Goal: Information Seeking & Learning: Learn about a topic

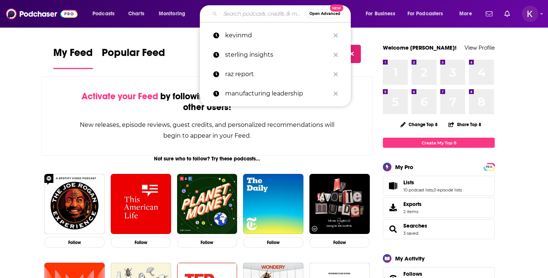
click at [248, 11] on input "Search podcasts, credits, & more..." at bounding box center [263, 14] width 86 height 12
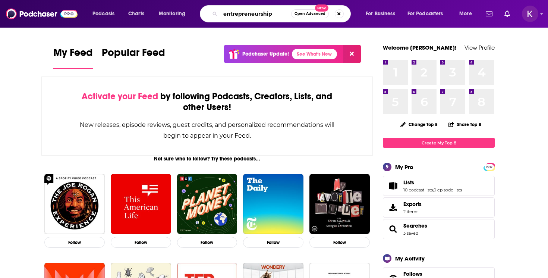
type input "entrepreneurship"
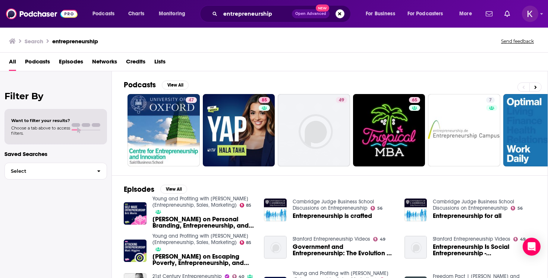
click at [38, 59] on span "Podcasts" at bounding box center [37, 63] width 25 height 15
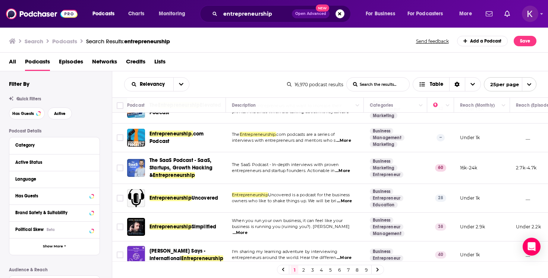
scroll to position [584, 0]
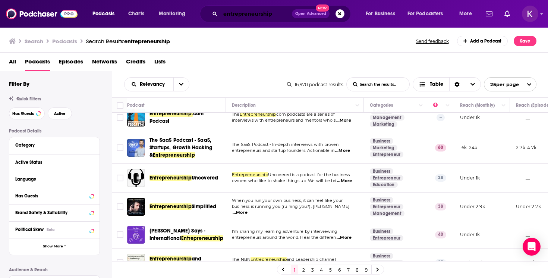
click at [248, 14] on input "entrepreneurship" at bounding box center [256, 14] width 72 height 12
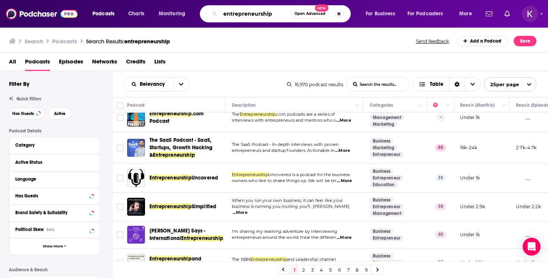
click at [248, 14] on input "entrepreneurship" at bounding box center [255, 14] width 71 height 12
click at [106, 9] on span "Podcasts" at bounding box center [103, 14] width 22 height 10
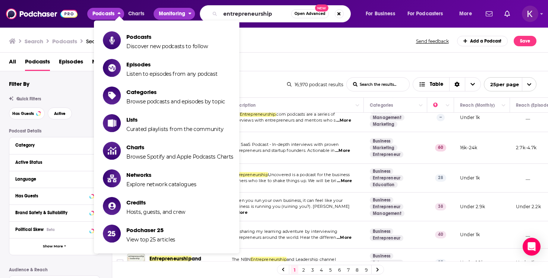
click at [173, 16] on span "Monitoring" at bounding box center [172, 14] width 26 height 10
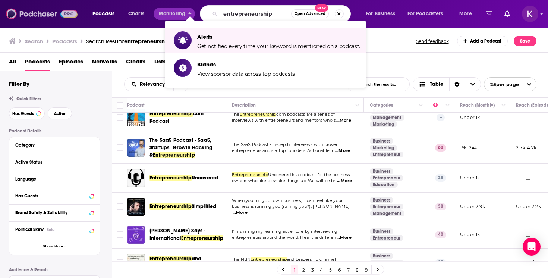
click at [43, 17] on img at bounding box center [42, 14] width 72 height 14
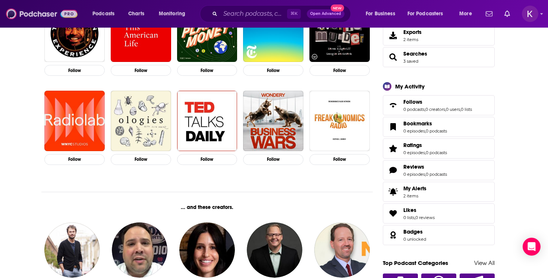
scroll to position [189, 0]
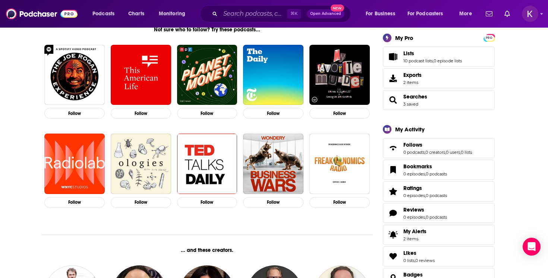
scroll to position [0, 0]
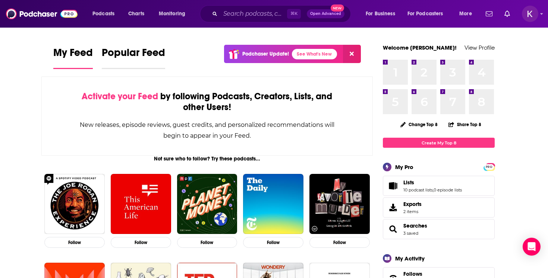
click at [126, 54] on span "Popular Feed" at bounding box center [133, 54] width 63 height 17
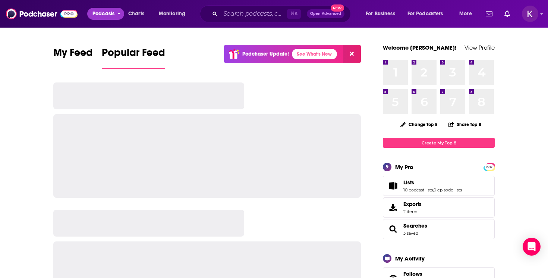
click at [109, 15] on span "Podcasts" at bounding box center [103, 14] width 22 height 10
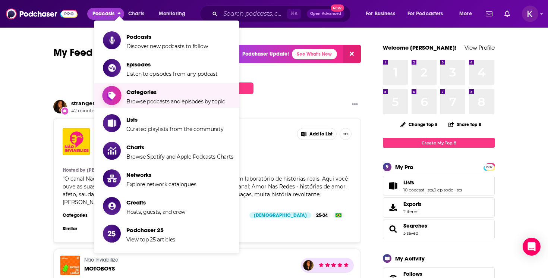
click at [160, 97] on span "Categories Browse podcasts and episodes by topic" at bounding box center [175, 95] width 99 height 19
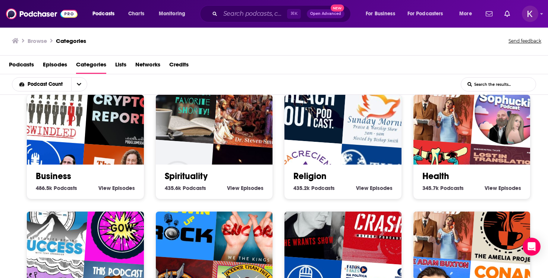
scroll to position [127, 0]
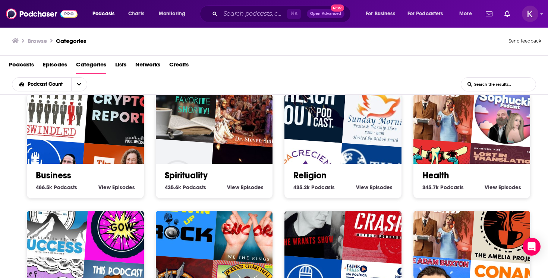
click at [60, 175] on link "Business" at bounding box center [53, 175] width 35 height 11
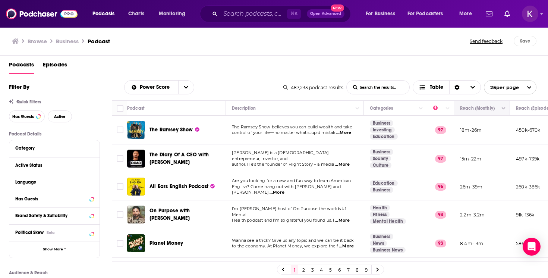
click at [496, 111] on button "Move" at bounding box center [481, 108] width 44 height 9
click at [34, 148] on div "Category" at bounding box center [50, 147] width 70 height 5
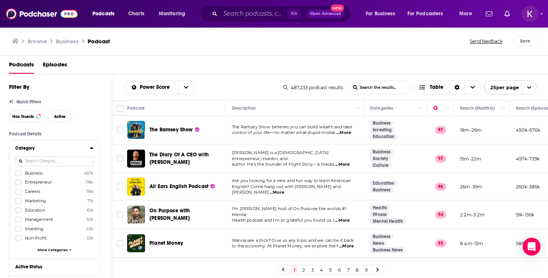
click at [56, 149] on div "Category" at bounding box center [50, 147] width 70 height 5
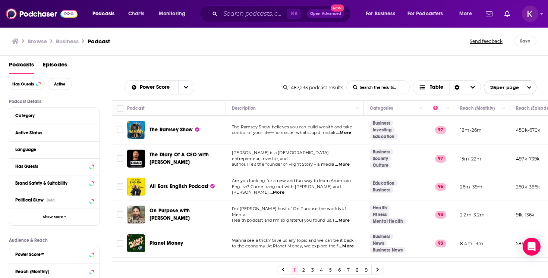
scroll to position [34, 0]
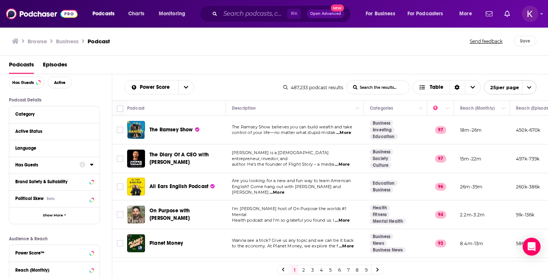
click at [66, 166] on div "Has Guests" at bounding box center [44, 164] width 59 height 5
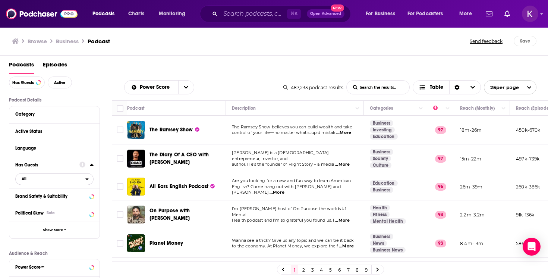
click at [24, 179] on span "All" at bounding box center [24, 179] width 5 height 4
click at [49, 205] on span "Has guests" at bounding box center [40, 203] width 43 height 4
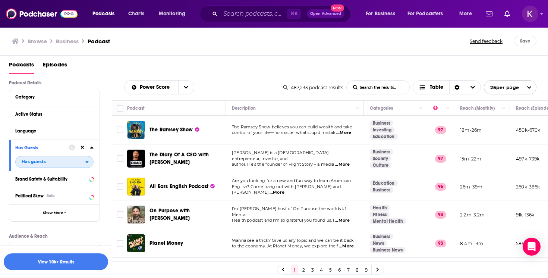
scroll to position [52, 0]
click at [69, 180] on div "Brand Safety & Suitability" at bounding box center [44, 177] width 59 height 5
click at [93, 195] on icon at bounding box center [92, 194] width 4 height 6
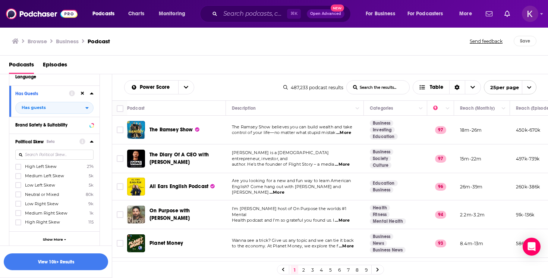
scroll to position [108, 0]
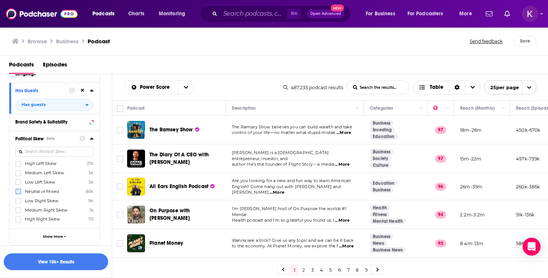
click at [18, 191] on icon at bounding box center [18, 191] width 4 height 4
click at [60, 266] on button "View 10k+ Results" at bounding box center [56, 261] width 104 height 17
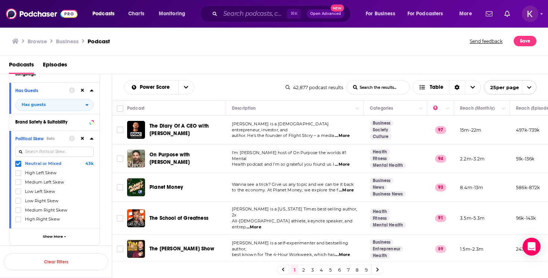
scroll to position [571, 0]
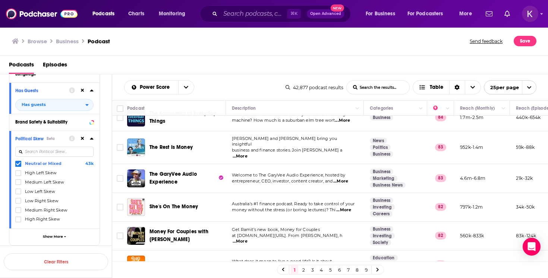
click at [366, 268] on link "9" at bounding box center [365, 269] width 7 height 9
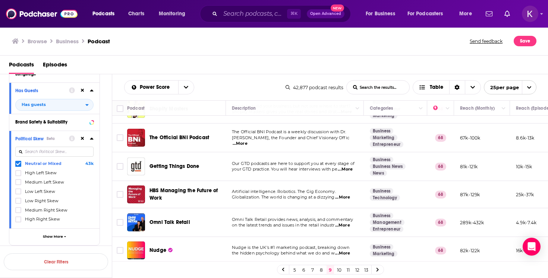
scroll to position [565, 0]
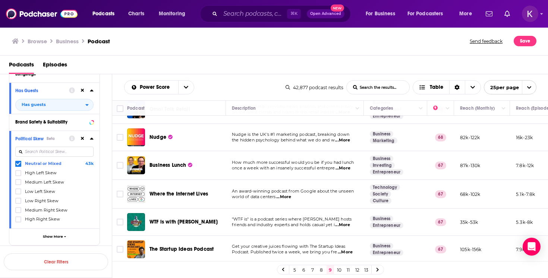
click at [365, 270] on link "13" at bounding box center [365, 269] width 7 height 9
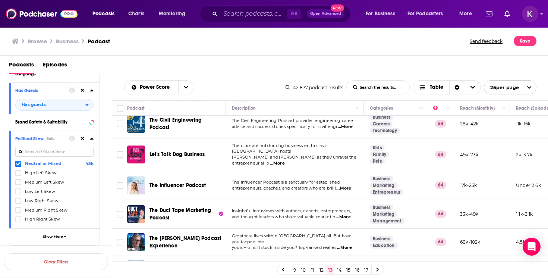
scroll to position [590, 0]
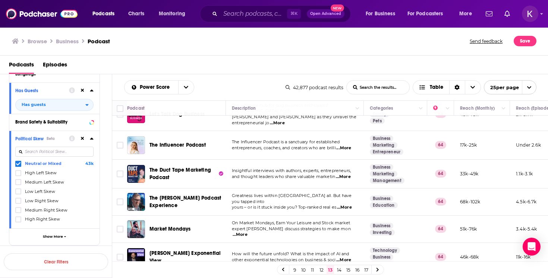
click at [367, 270] on link "17" at bounding box center [365, 269] width 7 height 9
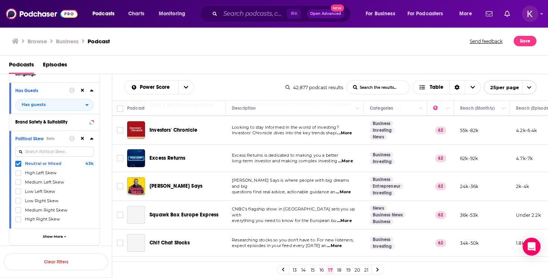
scroll to position [355, 0]
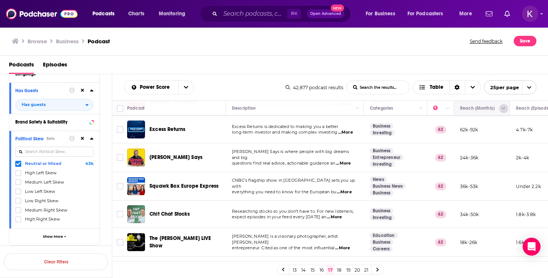
click at [503, 109] on icon "Column Actions" at bounding box center [504, 108] width 4 height 4
click at [487, 134] on div "Show all columns" at bounding box center [486, 133] width 50 height 7
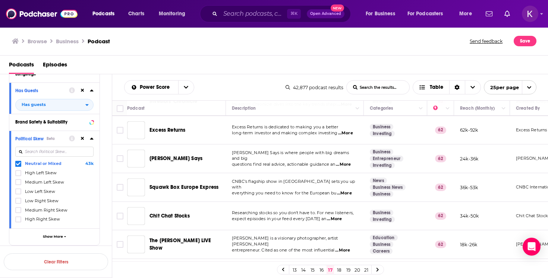
scroll to position [348, 0]
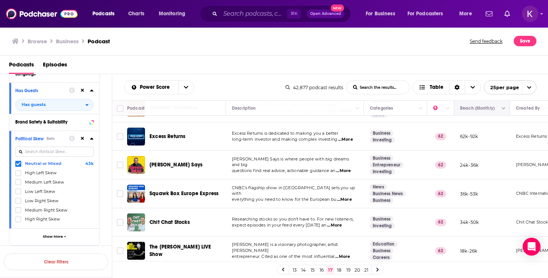
click at [487, 109] on button "Move" at bounding box center [481, 108] width 44 height 9
click at [188, 85] on button "open menu" at bounding box center [186, 87] width 16 height 13
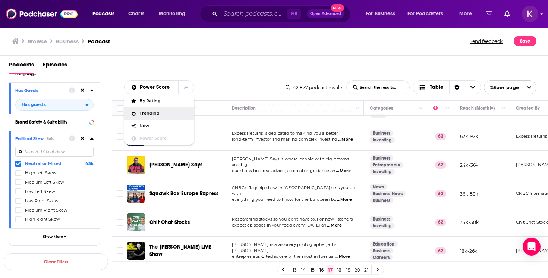
click at [170, 116] on div "Trending" at bounding box center [159, 113] width 70 height 13
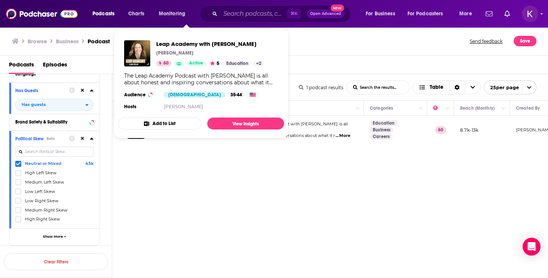
click at [182, 201] on div "Trending List Search Input Search the results... Table 1 podcast results List S…" at bounding box center [330, 199] width 436 height 251
click at [175, 202] on div "Trending List Search Input Search the results... Table 1 podcast results List S…" at bounding box center [330, 199] width 436 height 251
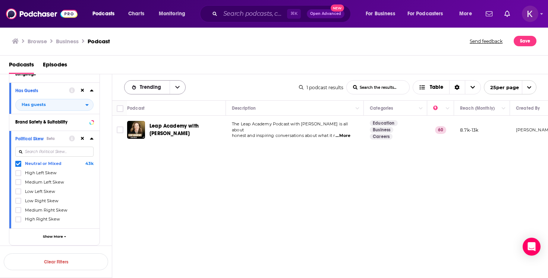
click at [175, 88] on icon "open menu" at bounding box center [177, 87] width 4 height 5
click at [148, 126] on span "New" at bounding box center [159, 126] width 40 height 4
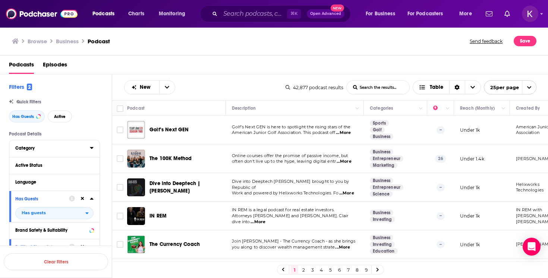
click at [57, 149] on div "Category" at bounding box center [50, 147] width 70 height 5
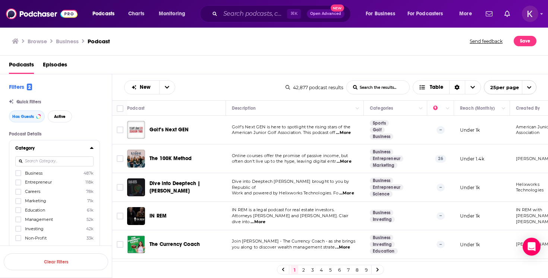
click at [40, 185] on span "Entrepreneur" at bounding box center [38, 181] width 27 height 5
click at [18, 185] on input "multiSelectOption-entrepreneur-1" at bounding box center [18, 185] width 0 height 0
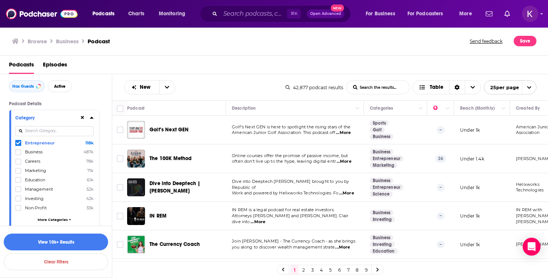
scroll to position [43, 0]
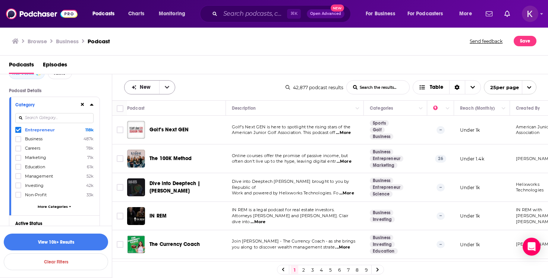
click at [167, 89] on icon "open menu" at bounding box center [167, 87] width 4 height 5
click at [149, 114] on span "Trending" at bounding box center [154, 113] width 30 height 4
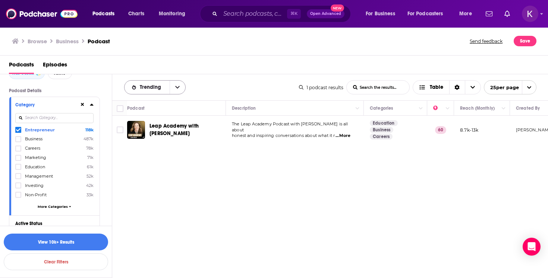
click at [176, 88] on icon "open menu" at bounding box center [177, 87] width 4 height 3
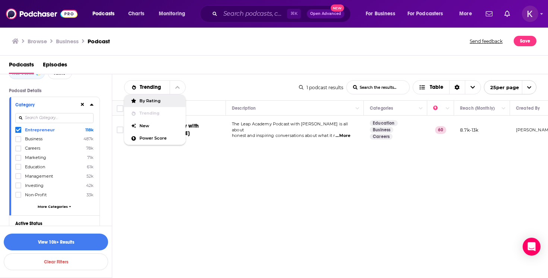
click at [157, 103] on span "By Rating" at bounding box center [159, 101] width 40 height 4
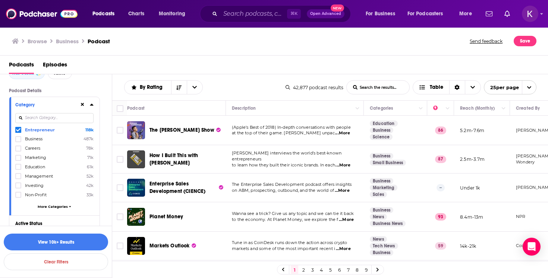
click at [367, 268] on link "9" at bounding box center [365, 269] width 7 height 9
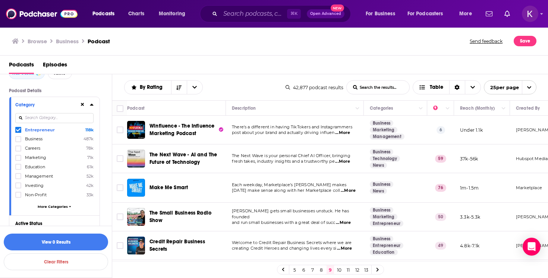
click at [321, 270] on link "8" at bounding box center [321, 269] width 7 height 9
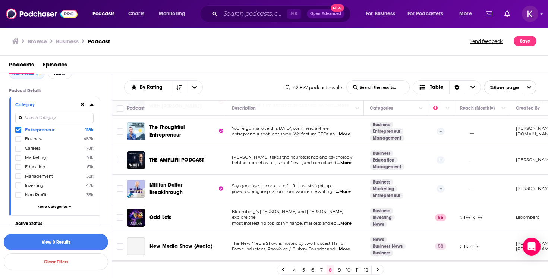
scroll to position [471, 0]
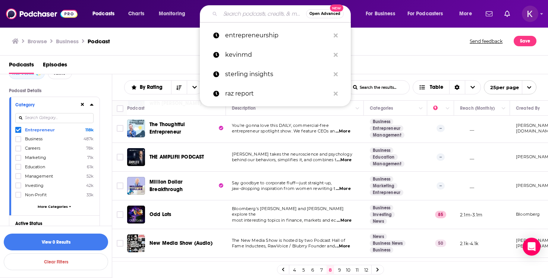
click at [240, 18] on input "Search podcasts, credits, & more..." at bounding box center [263, 14] width 86 height 12
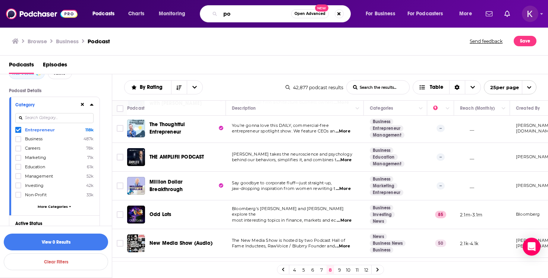
type input "p"
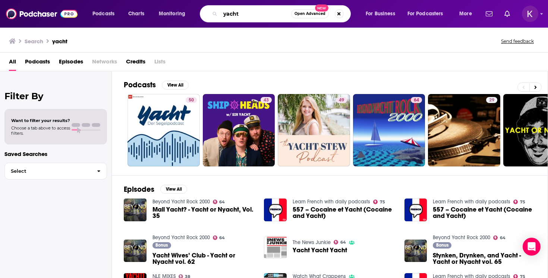
click at [234, 14] on input "yacht" at bounding box center [255, 14] width 71 height 12
type input "motoryacht"
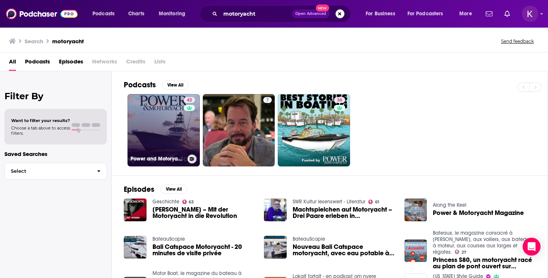
click at [154, 131] on link "42 Power and Motoryacht Podcast" at bounding box center [164, 130] width 72 height 72
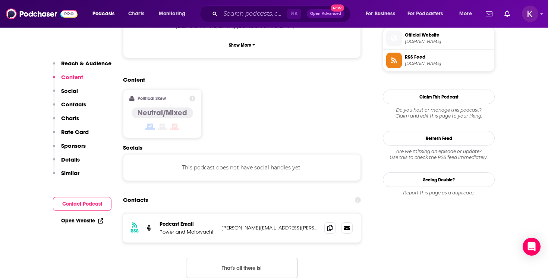
scroll to position [546, 0]
click at [330, 224] on icon at bounding box center [329, 227] width 5 height 6
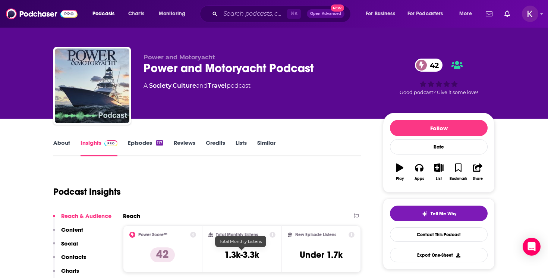
scroll to position [0, 0]
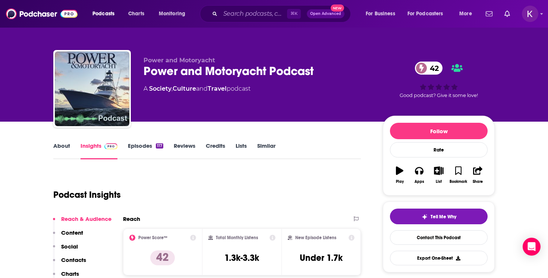
click at [142, 147] on link "Episodes 117" at bounding box center [145, 150] width 35 height 17
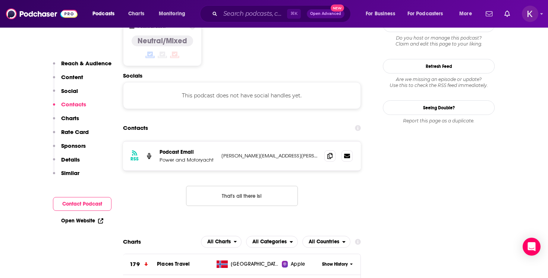
scroll to position [620, 0]
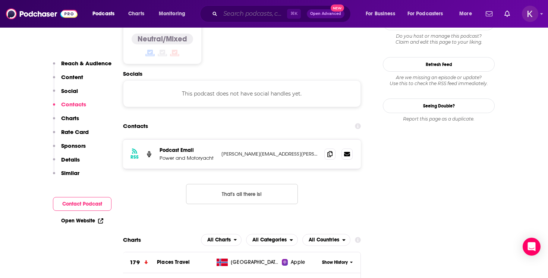
click at [229, 10] on input "Search podcasts, credits, & more..." at bounding box center [253, 14] width 67 height 12
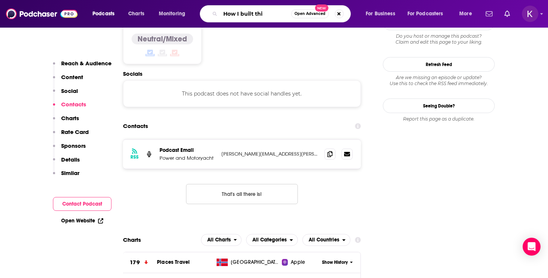
type input "How I built this"
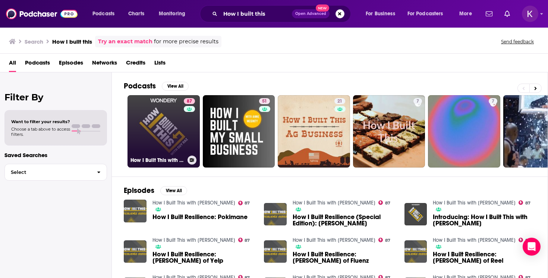
click at [160, 127] on link "87 How I Built This with [PERSON_NAME]" at bounding box center [164, 131] width 72 height 72
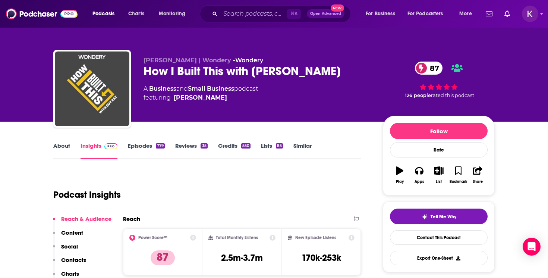
click at [155, 150] on link "Episodes 779" at bounding box center [146, 150] width 37 height 17
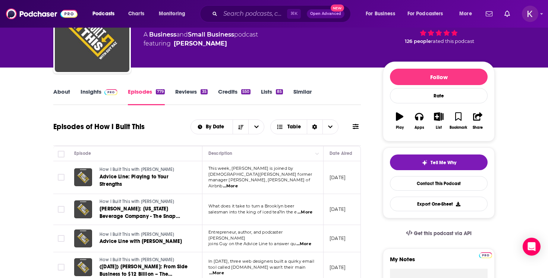
scroll to position [51, 0]
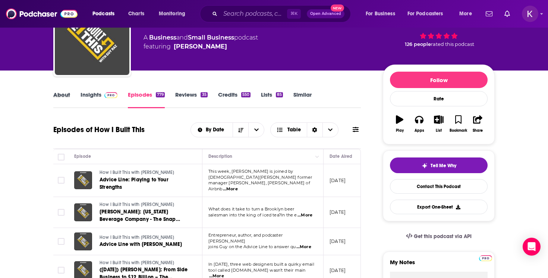
click at [70, 97] on div "About" at bounding box center [66, 99] width 27 height 17
click at [62, 96] on link "About" at bounding box center [61, 99] width 17 height 17
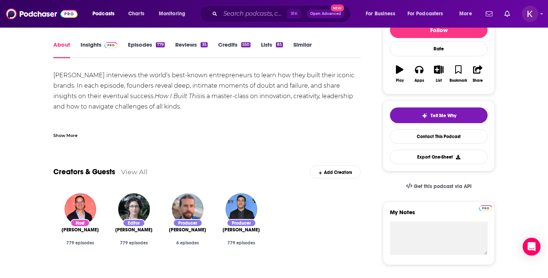
scroll to position [15, 0]
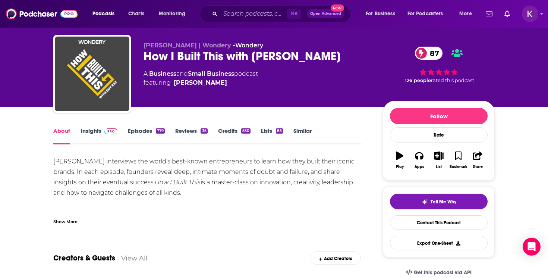
click at [93, 130] on link "Insights" at bounding box center [99, 135] width 37 height 17
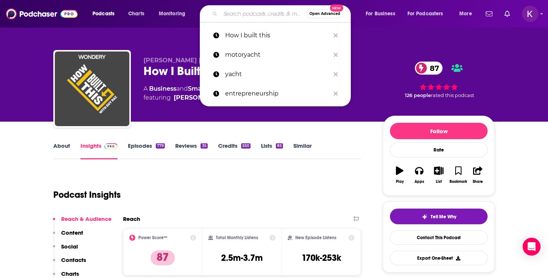
click at [236, 14] on input "Search podcasts, credits, & more..." at bounding box center [263, 14] width 86 height 12
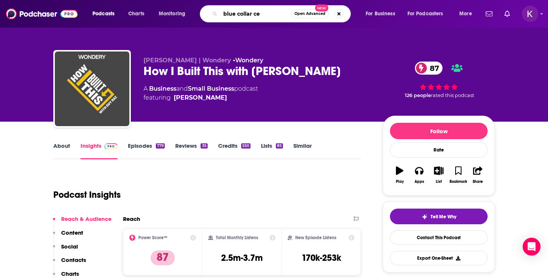
type input "blue collar ceo"
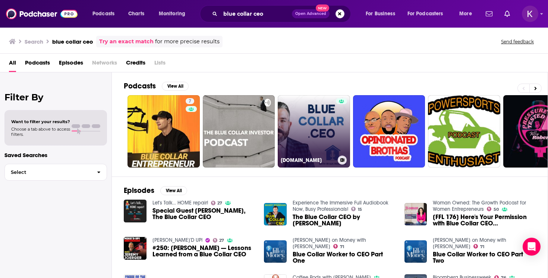
click at [317, 132] on link "[DOMAIN_NAME]" at bounding box center [314, 131] width 72 height 72
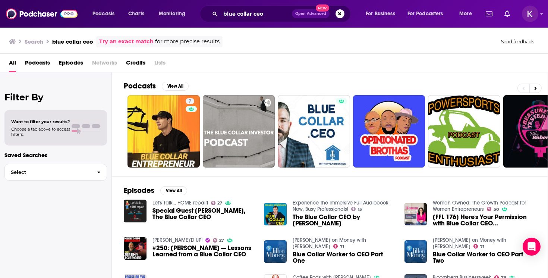
click at [39, 61] on span "Podcasts" at bounding box center [37, 64] width 25 height 15
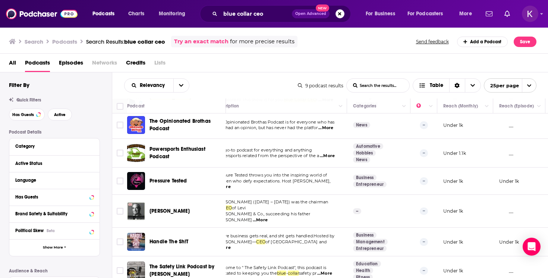
scroll to position [85, 0]
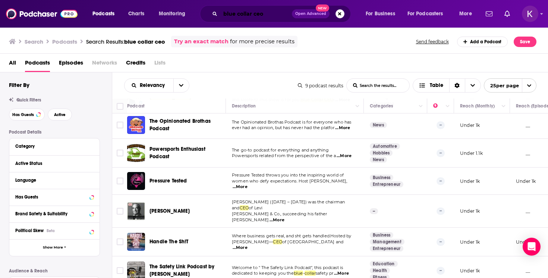
click at [250, 12] on input "blue collar ceo" at bounding box center [256, 14] width 72 height 12
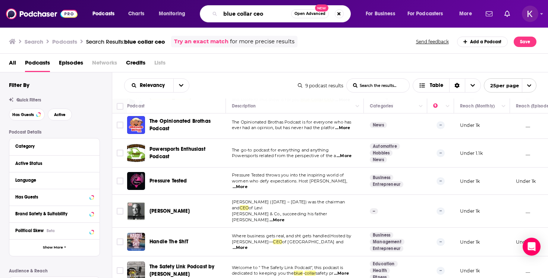
click at [250, 12] on input "blue collar ceo" at bounding box center [255, 14] width 71 height 12
type input "the skilled trades"
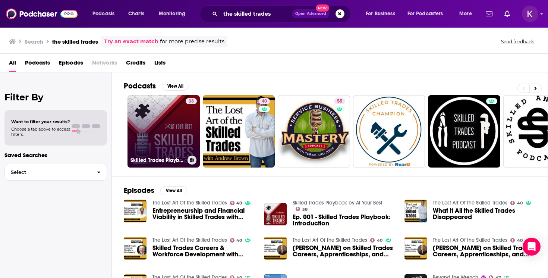
click at [165, 140] on link "38 Skilled Trades Playbook by At Your Best" at bounding box center [164, 131] width 72 height 72
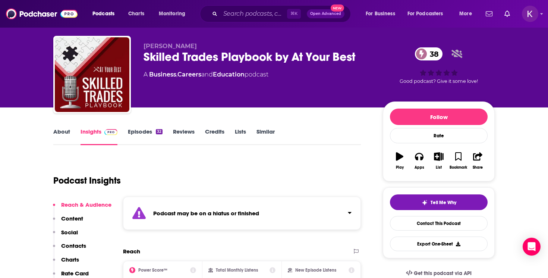
scroll to position [13, 0]
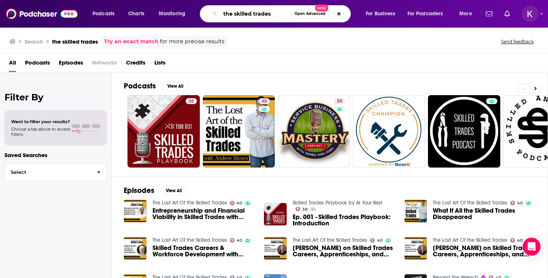
click at [244, 12] on input "the skilled trades" at bounding box center [255, 14] width 71 height 12
type input "the manufacturing executive"
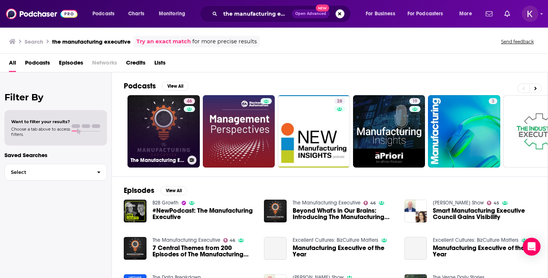
click at [162, 132] on link "46 The Manufacturing Executive" at bounding box center [164, 131] width 72 height 72
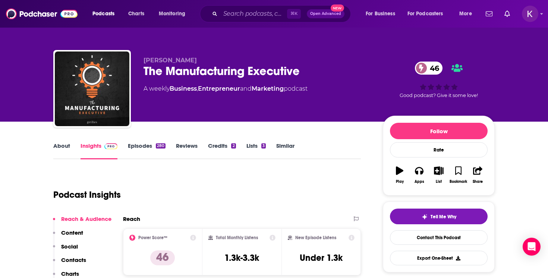
click at [144, 147] on link "Episodes 280" at bounding box center [147, 150] width 38 height 17
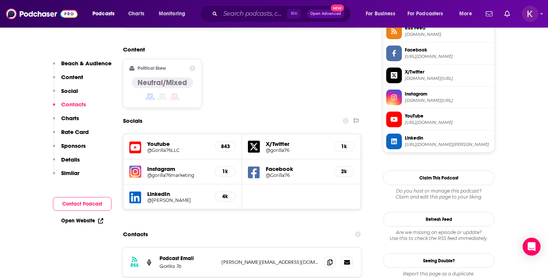
scroll to position [636, 0]
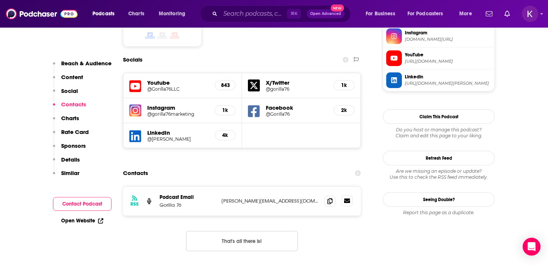
click at [348, 198] on icon at bounding box center [347, 200] width 6 height 4
click at [326, 195] on span at bounding box center [329, 200] width 11 height 11
